Goal: Check status: Check status

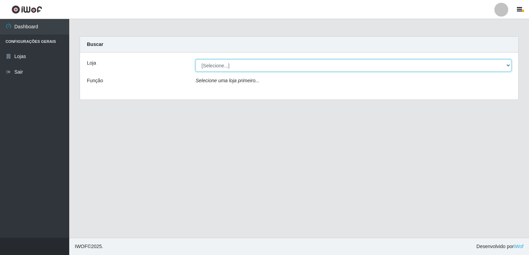
click at [251, 67] on select "[Selecione...] Bemais Supermercados - [GEOGRAPHIC_DATA]" at bounding box center [354, 66] width 316 height 12
select select "250"
click at [196, 60] on select "[Selecione...] Bemais Supermercados - [GEOGRAPHIC_DATA]" at bounding box center [354, 66] width 316 height 12
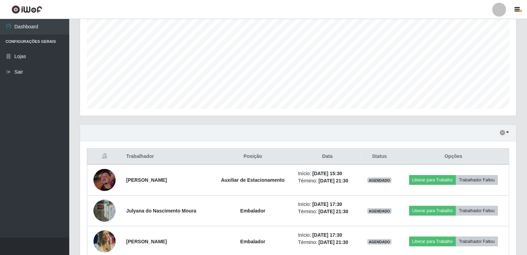
scroll to position [172, 0]
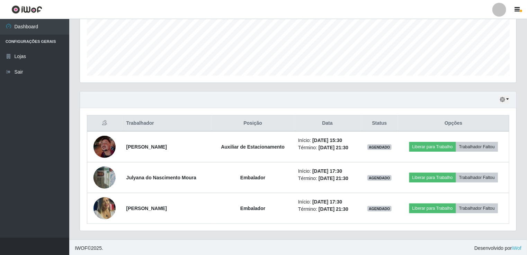
click at [501, 103] on div "Hoje 1 dia 3 dias 1 Semana Não encerrados" at bounding box center [298, 100] width 436 height 17
click at [502, 100] on icon "button" at bounding box center [502, 99] width 5 height 5
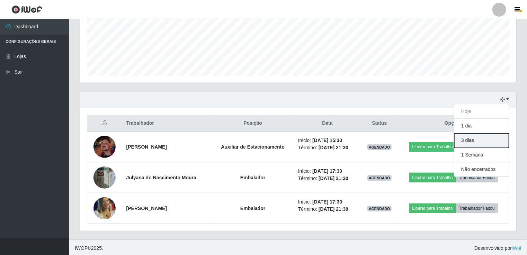
click at [500, 142] on button "3 dias" at bounding box center [481, 141] width 55 height 15
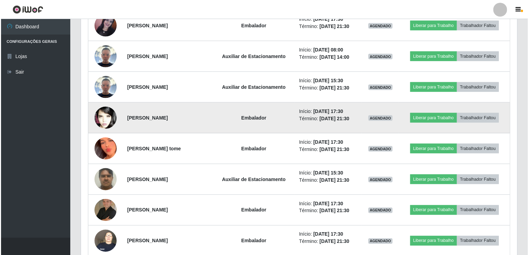
scroll to position [448, 0]
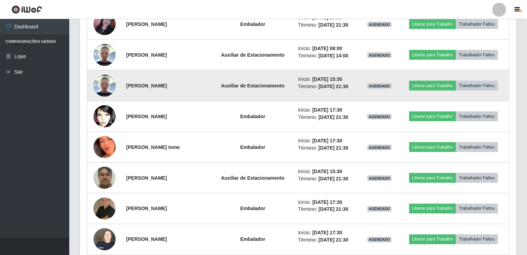
click at [109, 83] on img at bounding box center [104, 86] width 22 height 22
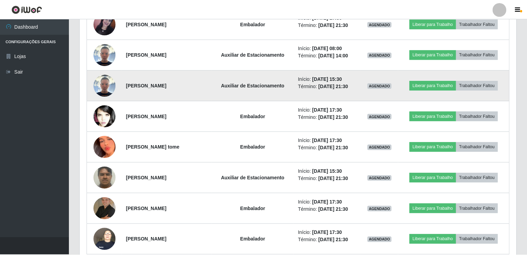
scroll to position [144, 433]
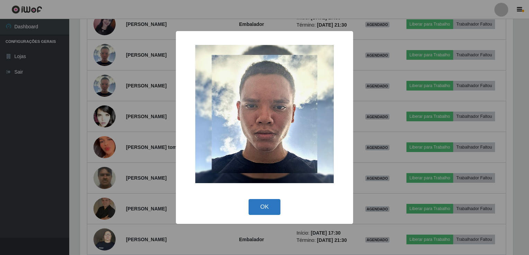
click at [269, 201] on button "OK" at bounding box center [264, 207] width 32 height 16
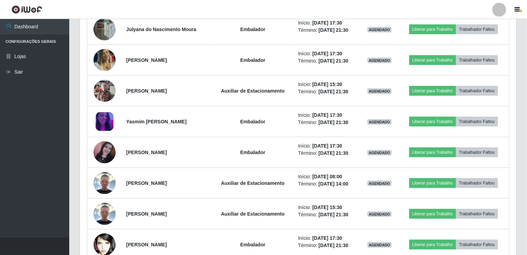
scroll to position [202, 0]
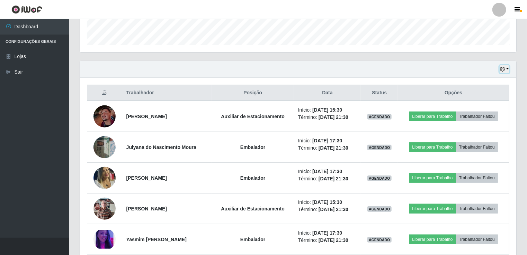
click at [506, 69] on button "button" at bounding box center [504, 69] width 10 height 8
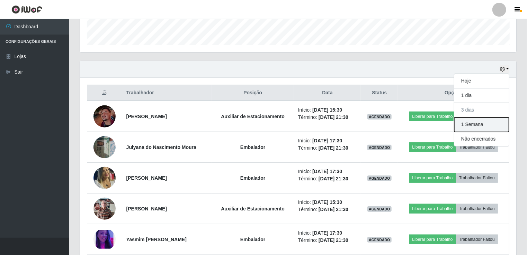
click at [488, 121] on button "1 Semana" at bounding box center [481, 125] width 55 height 15
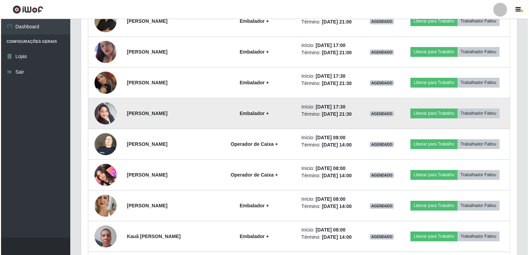
scroll to position [825, 0]
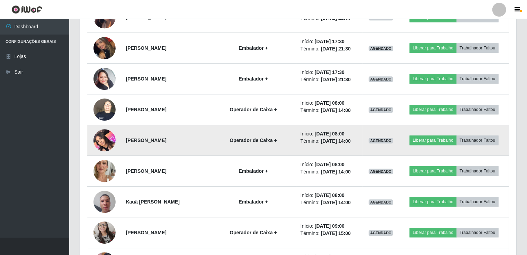
click at [110, 141] on img at bounding box center [104, 140] width 22 height 29
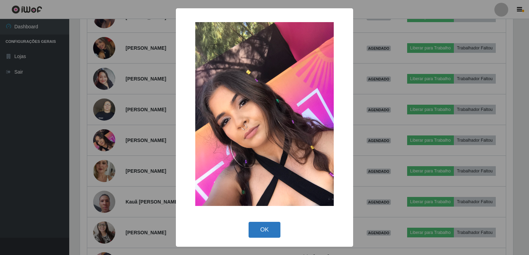
click at [269, 226] on button "OK" at bounding box center [264, 230] width 32 height 16
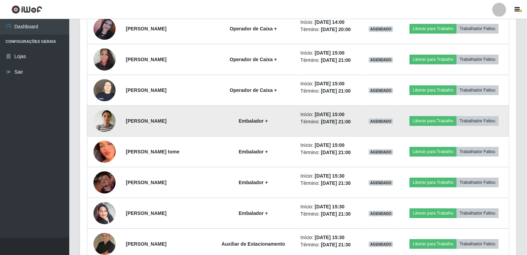
scroll to position [1067, 0]
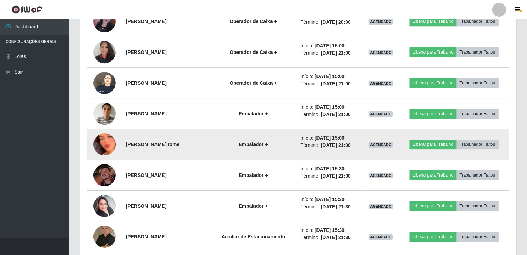
click at [98, 142] on img at bounding box center [104, 145] width 22 height 48
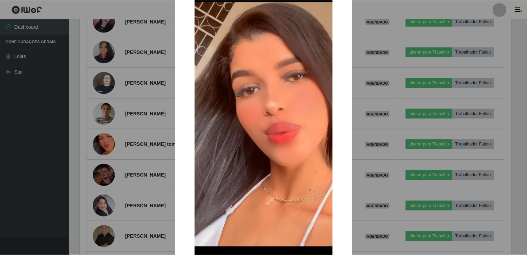
scroll to position [105, 0]
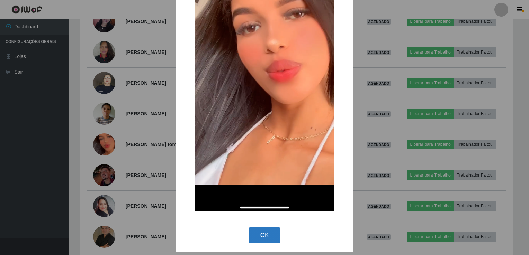
click at [267, 233] on button "OK" at bounding box center [264, 236] width 32 height 16
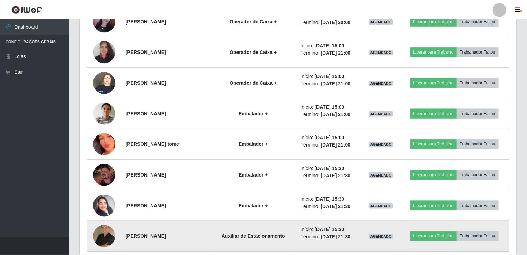
scroll to position [144, 436]
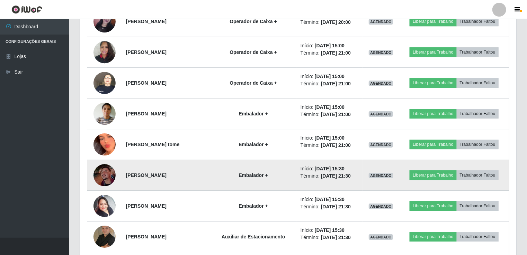
click at [104, 172] on img at bounding box center [104, 175] width 22 height 22
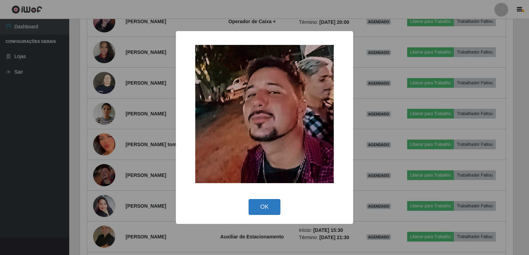
click at [262, 203] on button "OK" at bounding box center [264, 207] width 32 height 16
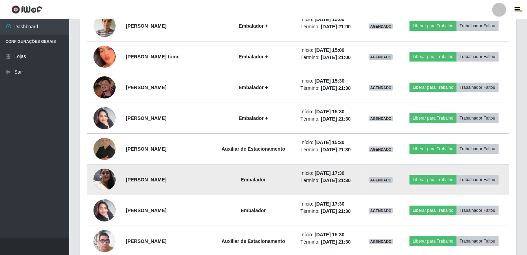
scroll to position [0, 0]
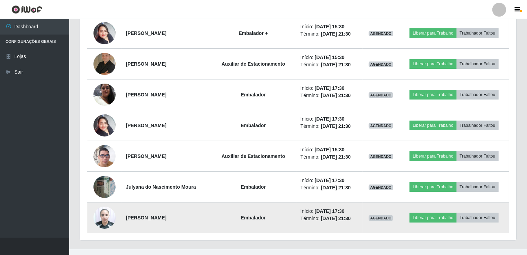
click at [101, 217] on img at bounding box center [104, 217] width 22 height 29
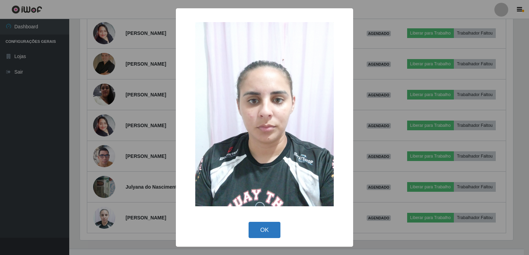
click at [261, 228] on button "OK" at bounding box center [264, 230] width 32 height 16
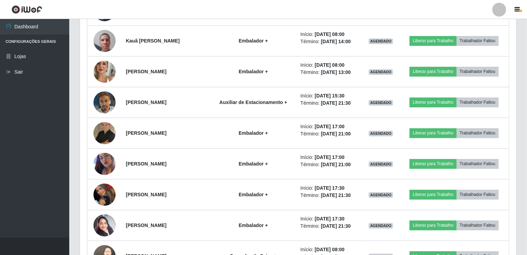
scroll to position [652, 0]
